Goal: Transaction & Acquisition: Purchase product/service

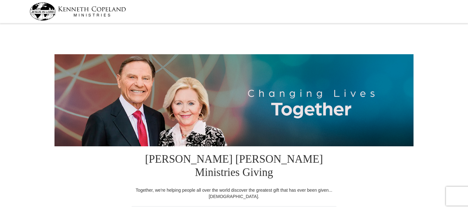
select select "CA"
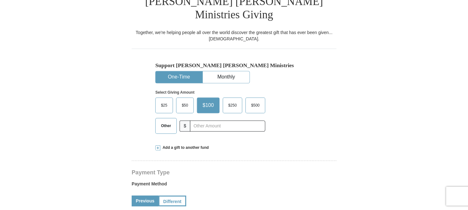
click at [166, 100] on span "$25" at bounding box center [164, 104] width 13 height 9
click at [0, 0] on input "$25" at bounding box center [0, 0] width 0 height 0
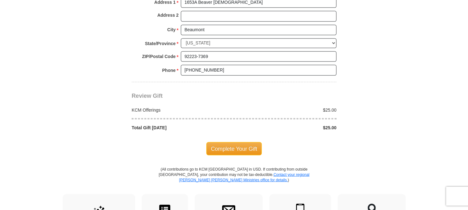
scroll to position [535, 0]
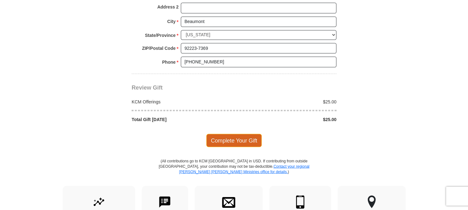
click at [239, 133] on span "Complete Your Gift" at bounding box center [234, 139] width 56 height 13
